Goal: Navigation & Orientation: Find specific page/section

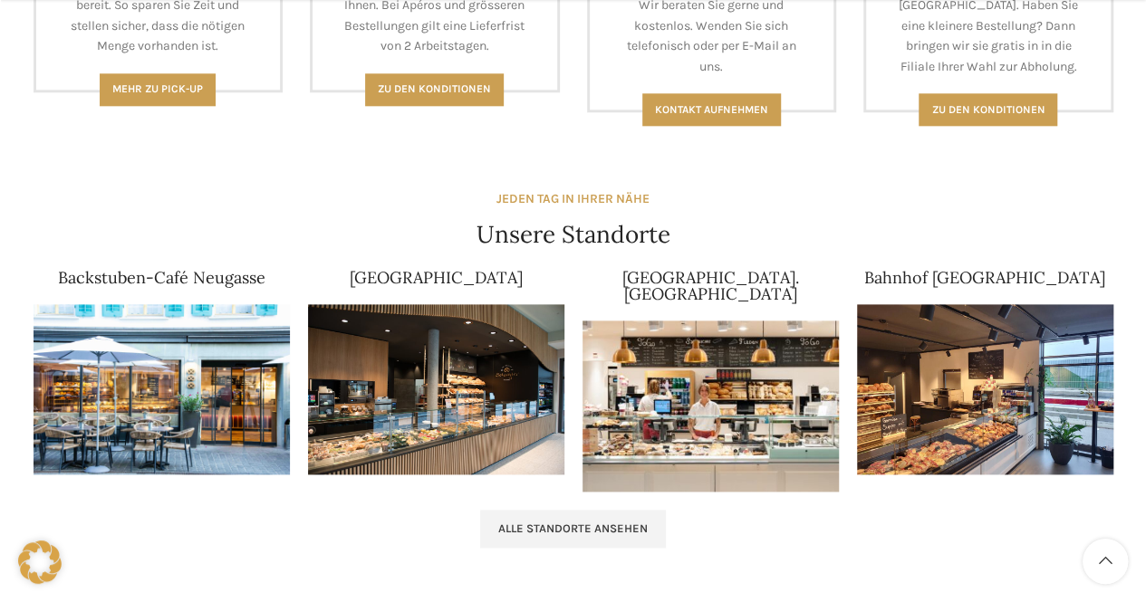
scroll to position [1114, 0]
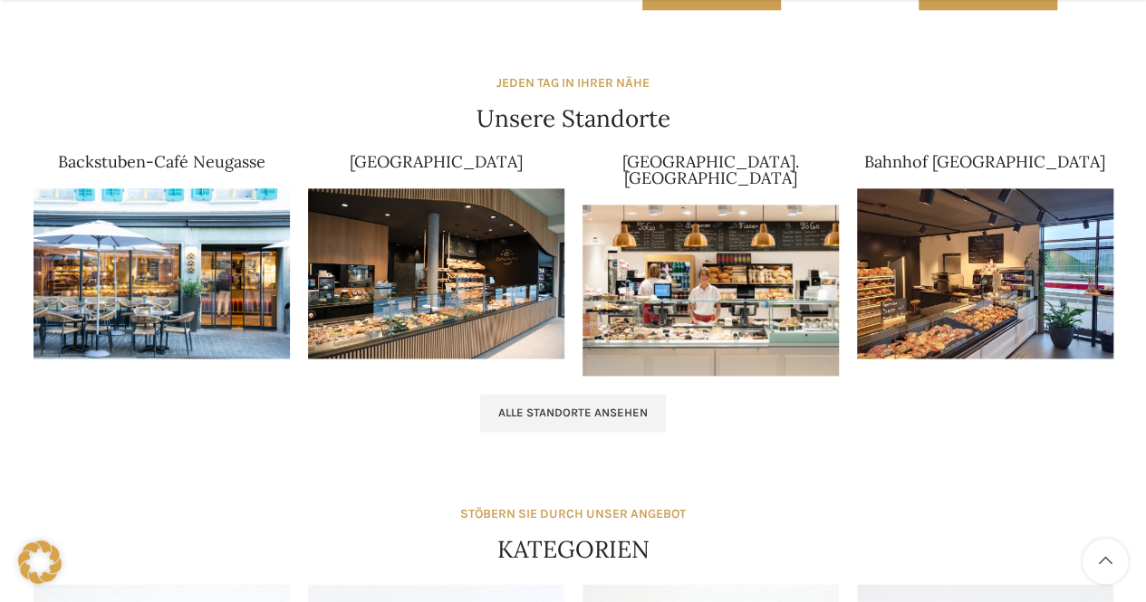
click at [737, 257] on img at bounding box center [710, 290] width 256 height 171
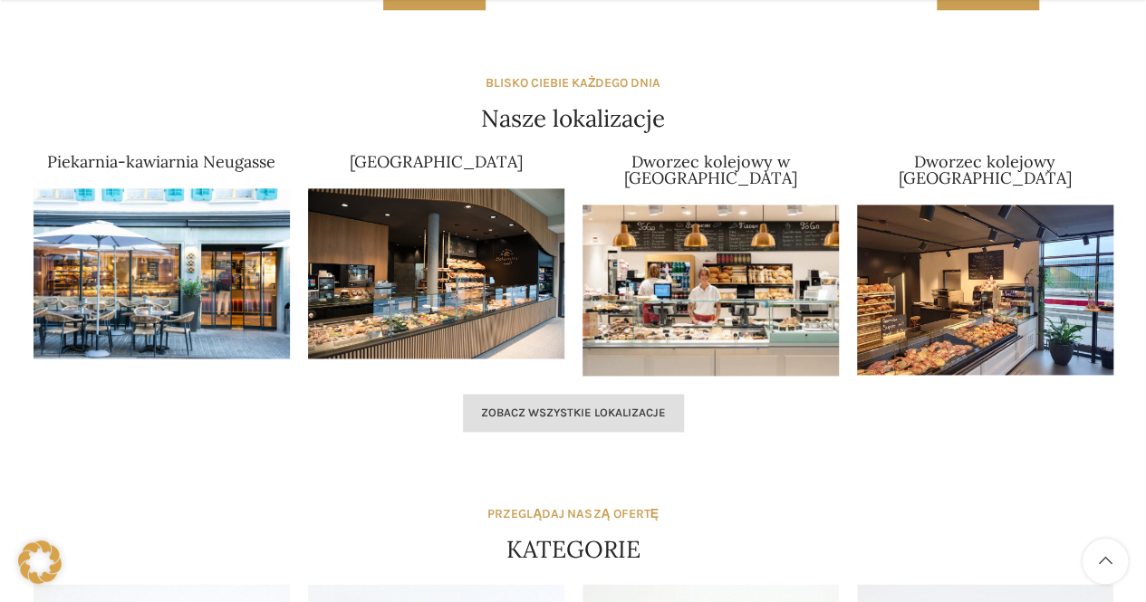
click at [510, 411] on link "Zobacz wszystkie lokalizacje" at bounding box center [573, 413] width 221 height 38
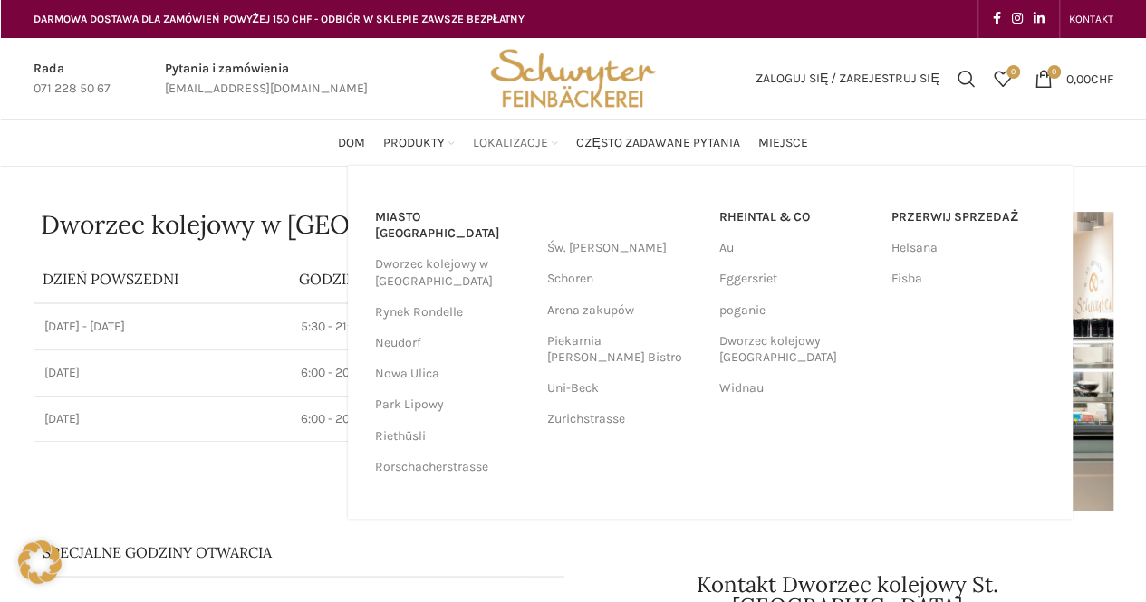
click at [555, 140] on link "Lokalizacje" at bounding box center [515, 143] width 85 height 36
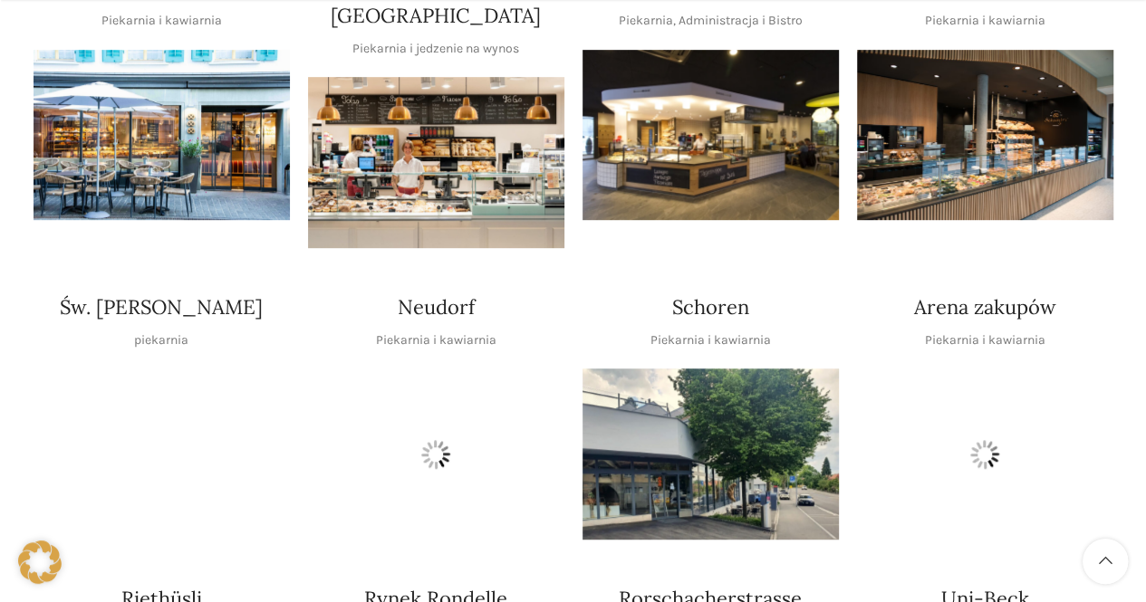
scroll to position [474, 0]
